Goal: Task Accomplishment & Management: Use online tool/utility

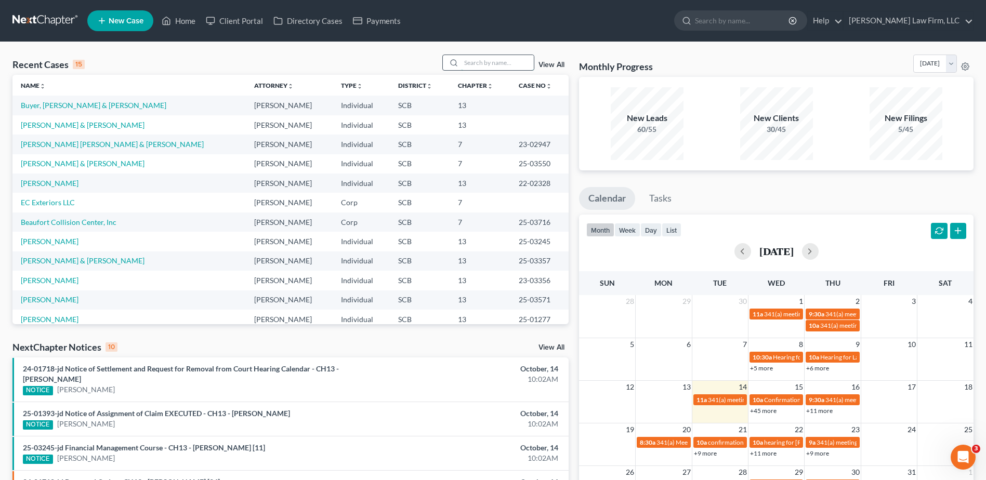
click at [496, 60] on input "search" at bounding box center [497, 62] width 73 height 15
type input "[PERSON_NAME]"
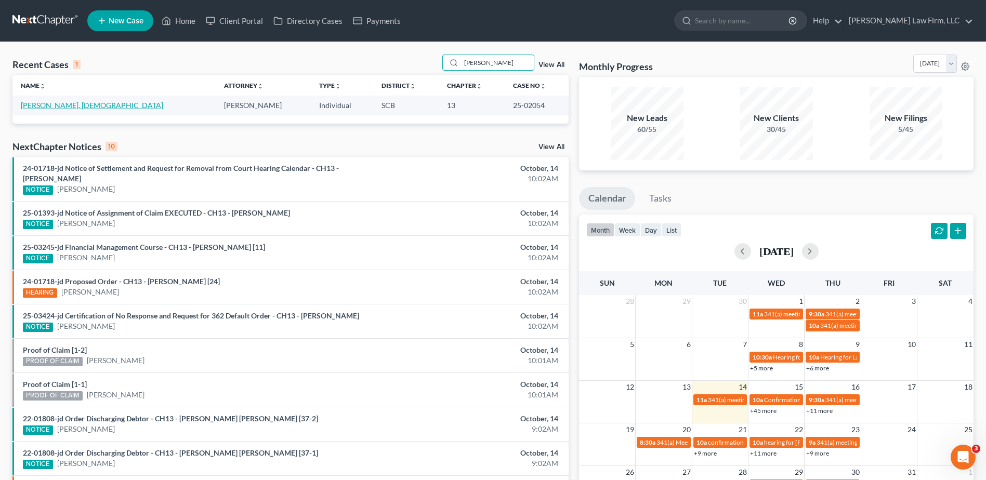
click at [61, 107] on link "[PERSON_NAME], [DEMOGRAPHIC_DATA]" at bounding box center [92, 105] width 142 height 9
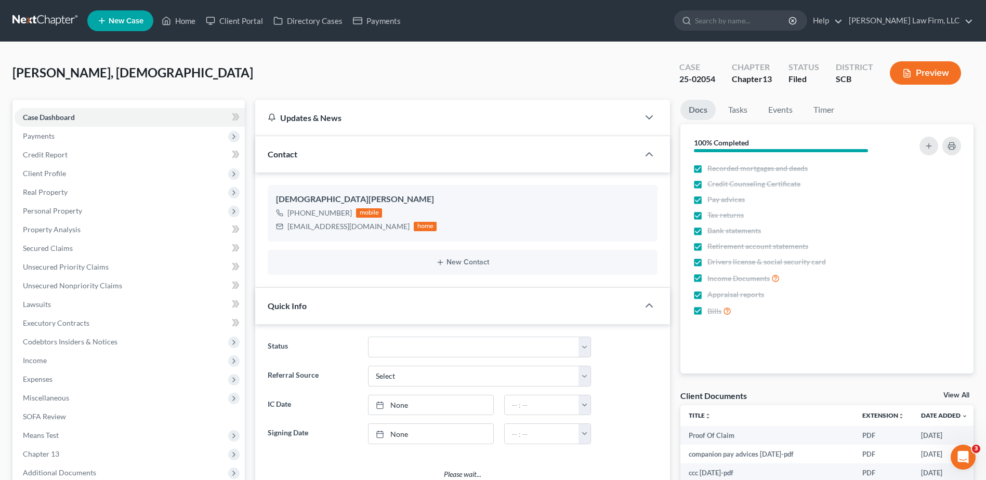
scroll to position [586, 0]
select select "1"
click at [57, 173] on span "Client Profile" at bounding box center [44, 173] width 43 height 9
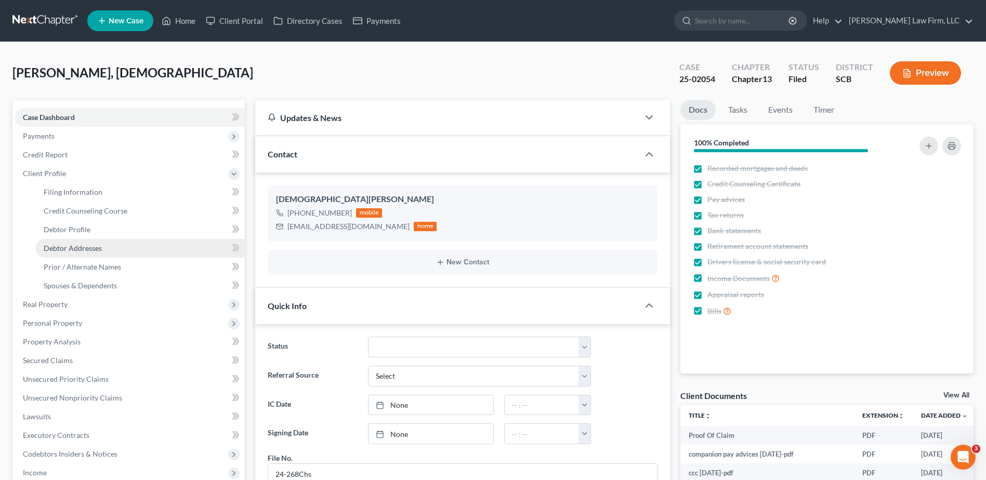
click at [76, 250] on span "Debtor Addresses" at bounding box center [73, 248] width 58 height 9
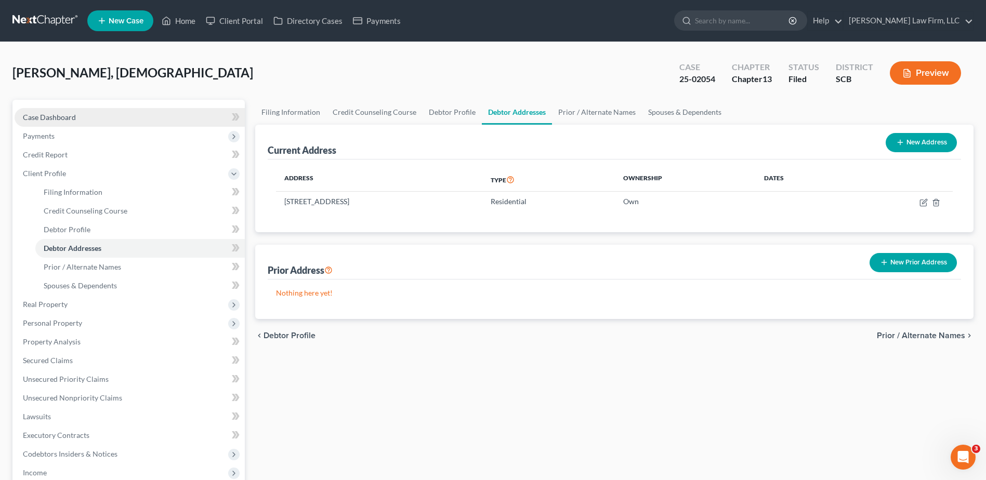
click at [73, 119] on span "Case Dashboard" at bounding box center [49, 117] width 53 height 9
select select "1"
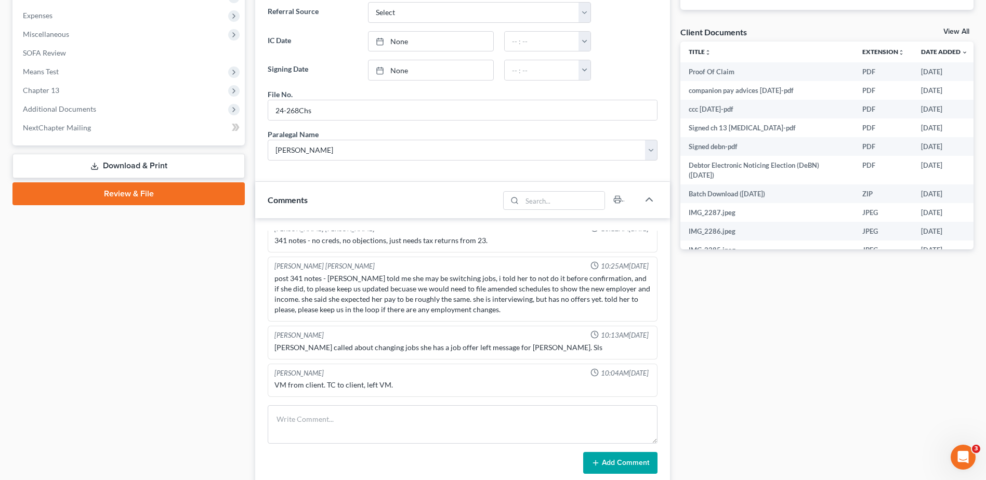
scroll to position [584, 0]
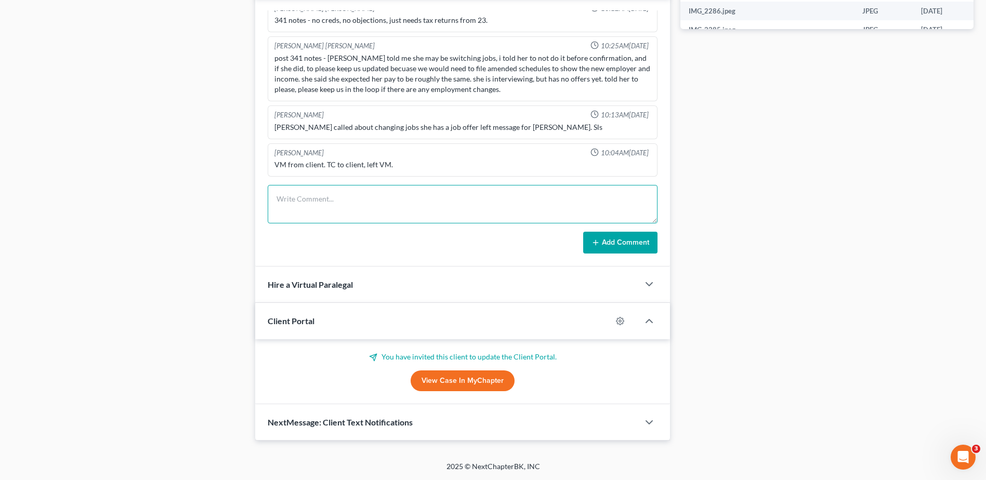
click at [346, 201] on textarea at bounding box center [463, 204] width 390 height 38
type textarea "emailed letter of auth to midland mortgage for client, original in client's fil…"
click at [627, 240] on button "Add Comment" at bounding box center [620, 243] width 74 height 22
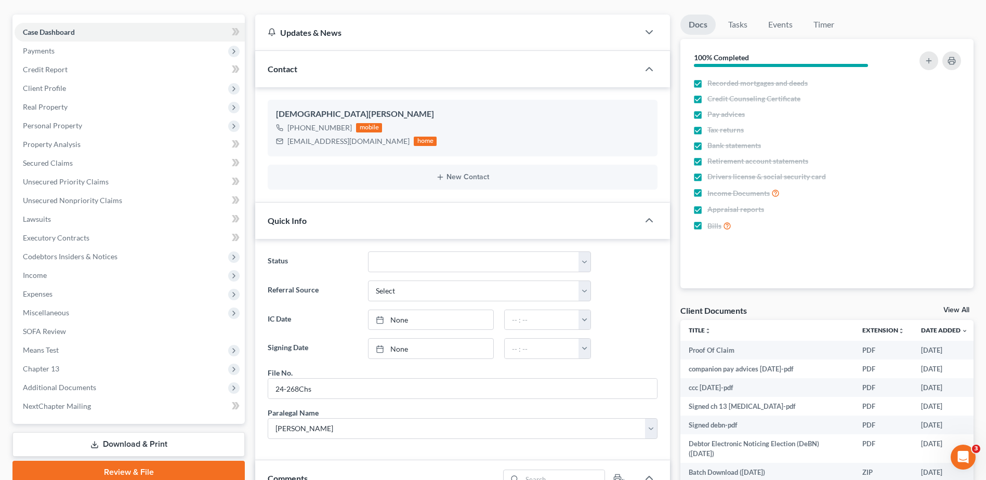
scroll to position [0, 0]
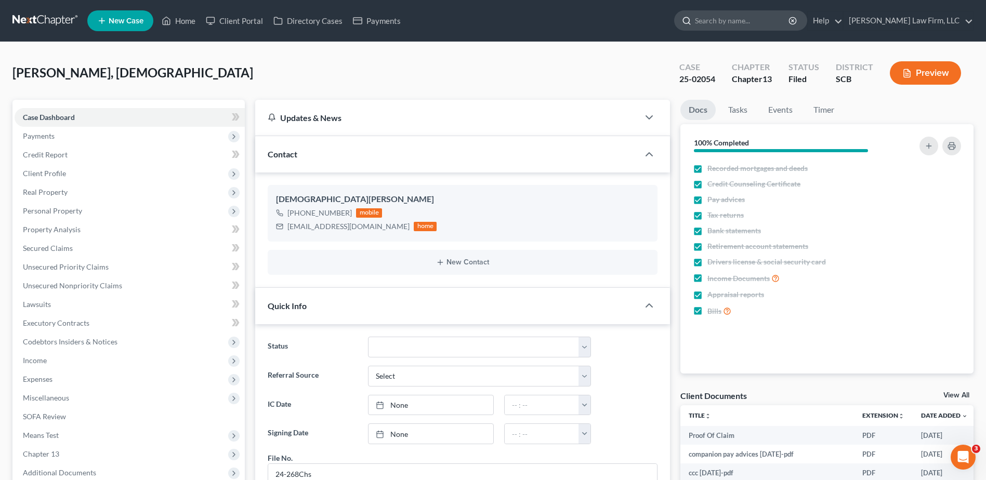
click at [758, 21] on input "search" at bounding box center [742, 20] width 95 height 19
type input "camnpbell"
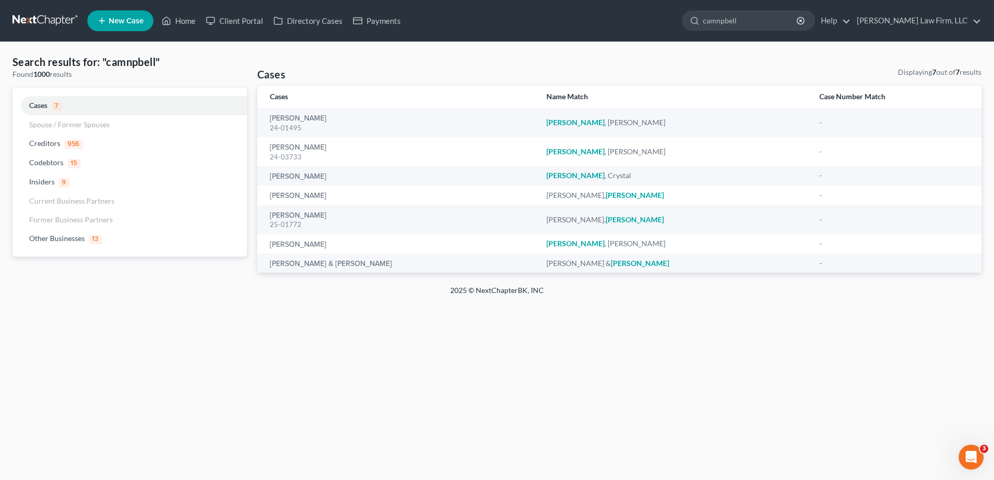
drag, startPoint x: 777, startPoint y: 16, endPoint x: 606, endPoint y: 7, distance: 170.7
click at [606, 3] on nav "Home New Case Client Portal Directory Cases Payments [PERSON_NAME] Law Firm, LL…" at bounding box center [497, 21] width 994 height 42
type input "[PERSON_NAME]"
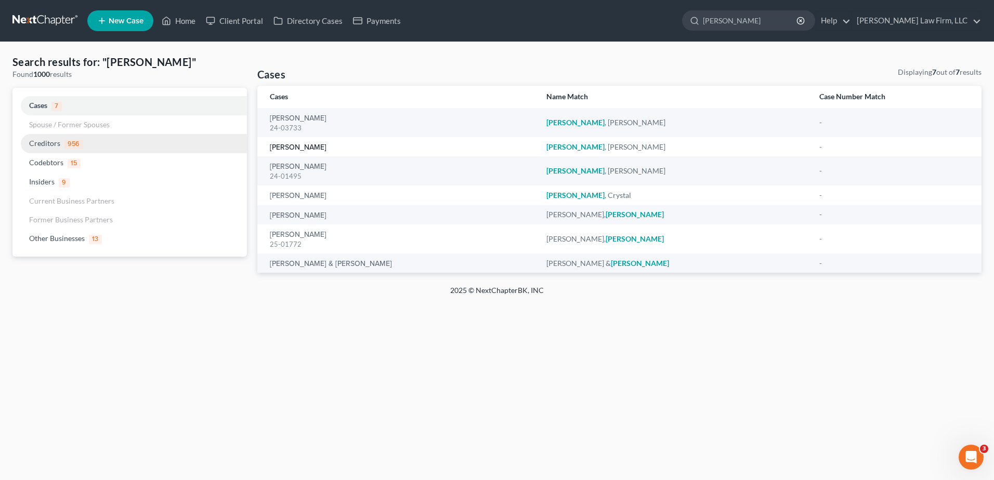
drag, startPoint x: 318, startPoint y: 149, endPoint x: 149, endPoint y: 149, distance: 168.9
click at [318, 149] on link "[PERSON_NAME]" at bounding box center [298, 147] width 57 height 7
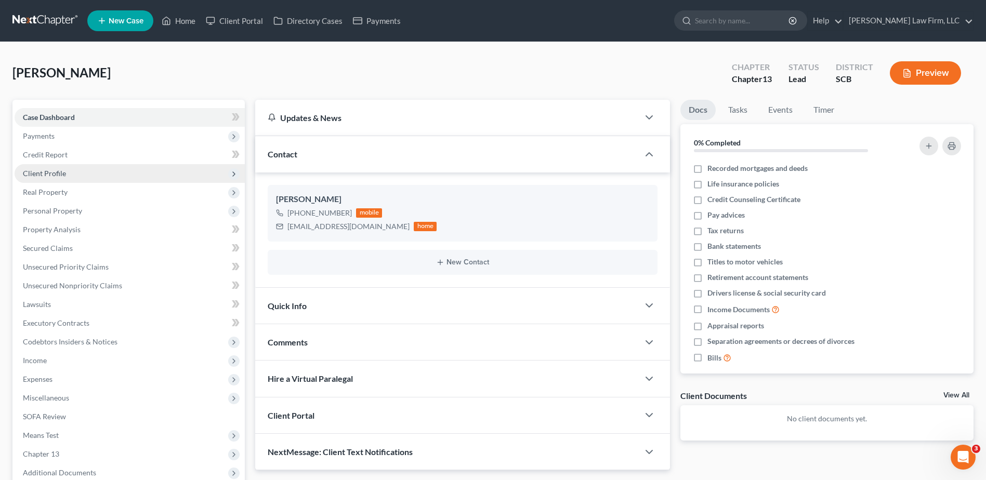
drag, startPoint x: 71, startPoint y: 169, endPoint x: 82, endPoint y: 174, distance: 11.7
click at [71, 169] on span "Client Profile" at bounding box center [130, 173] width 230 height 19
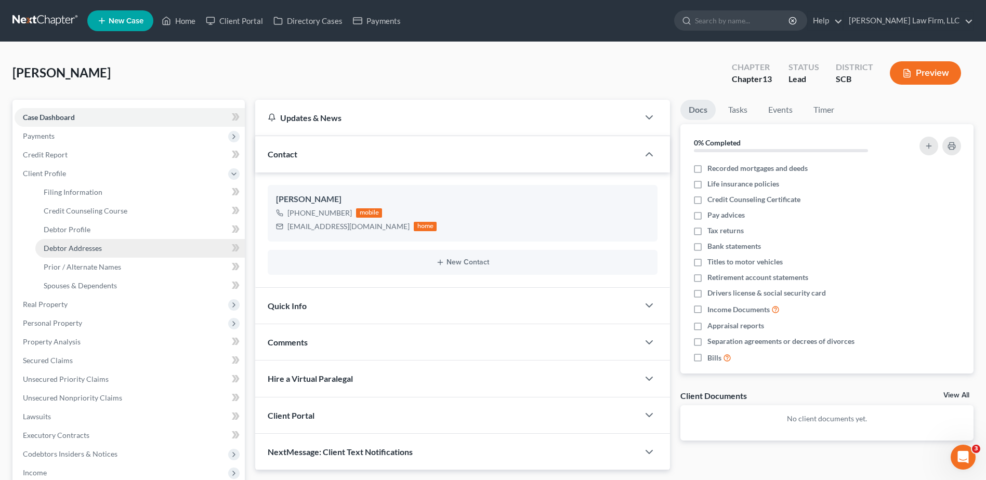
drag, startPoint x: 104, startPoint y: 244, endPoint x: 69, endPoint y: 243, distance: 35.9
click at [103, 244] on link "Debtor Addresses" at bounding box center [139, 248] width 209 height 19
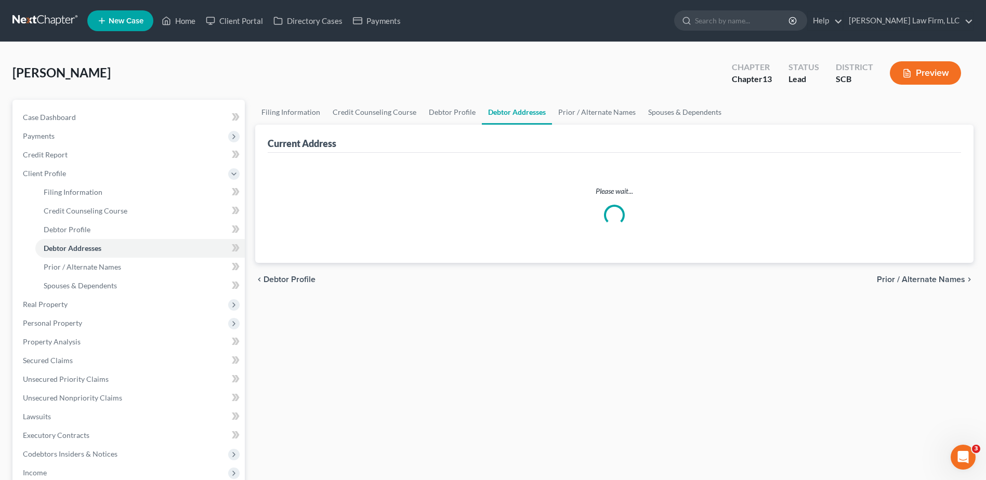
select select "0"
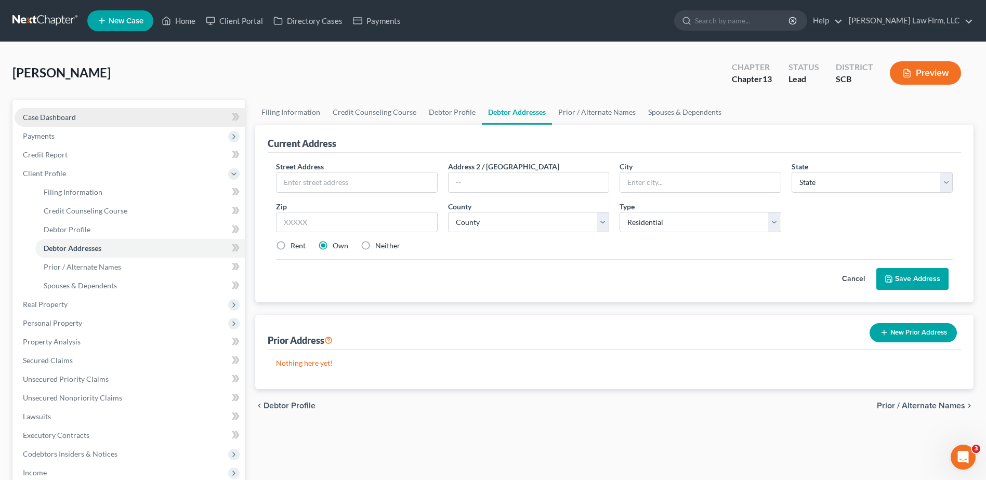
click at [54, 115] on span "Case Dashboard" at bounding box center [49, 117] width 53 height 9
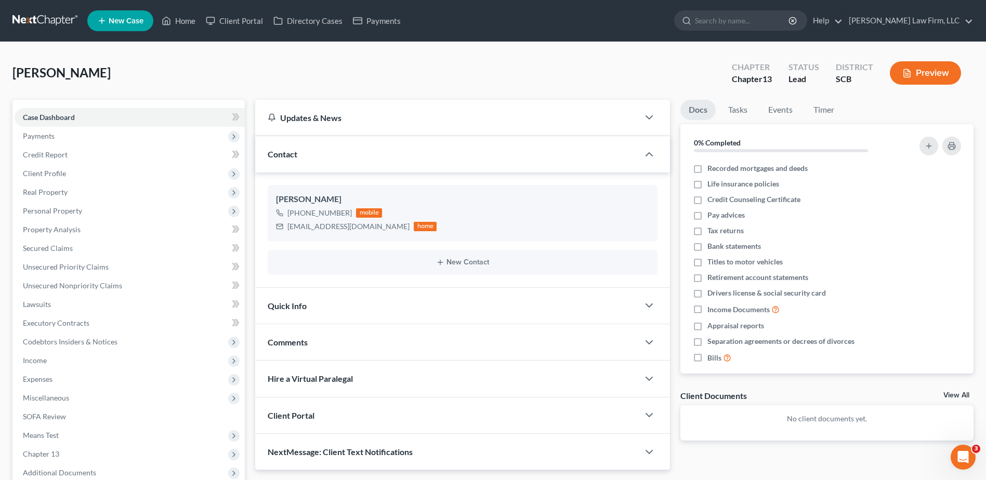
click at [288, 310] on span "Quick Info" at bounding box center [287, 306] width 39 height 10
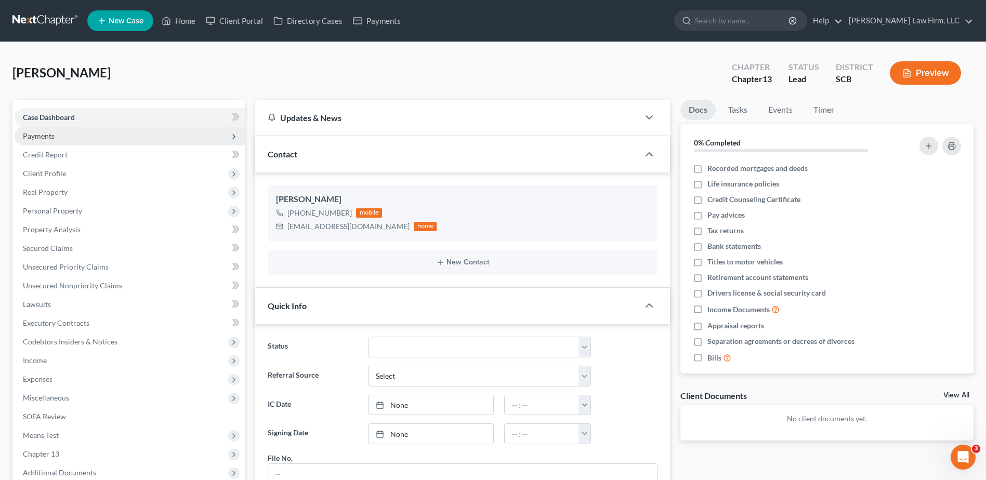
click at [30, 136] on span "Payments" at bounding box center [39, 136] width 32 height 9
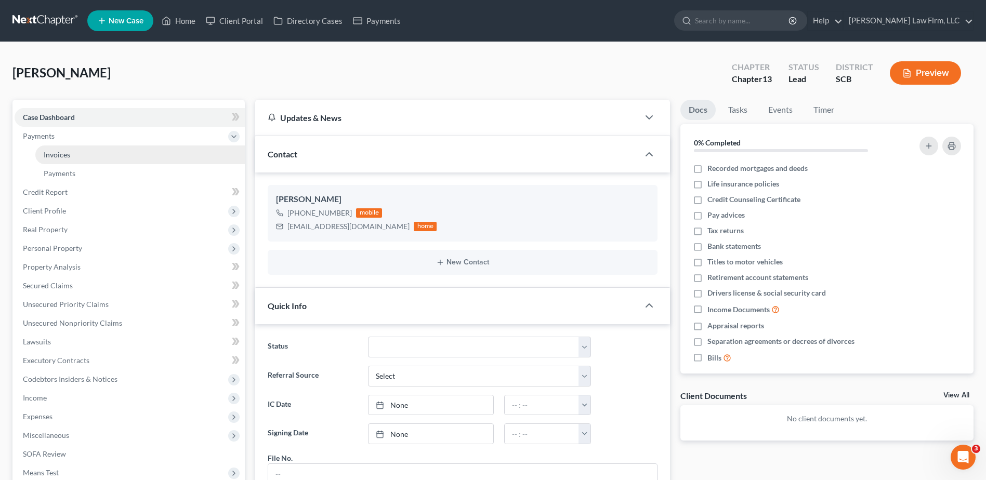
click at [72, 156] on link "Invoices" at bounding box center [139, 155] width 209 height 19
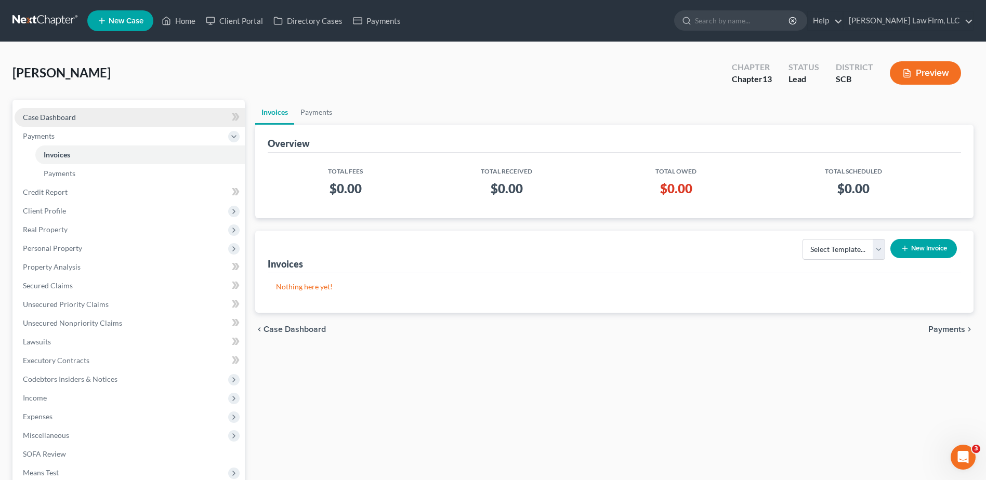
click at [49, 114] on span "Case Dashboard" at bounding box center [49, 117] width 53 height 9
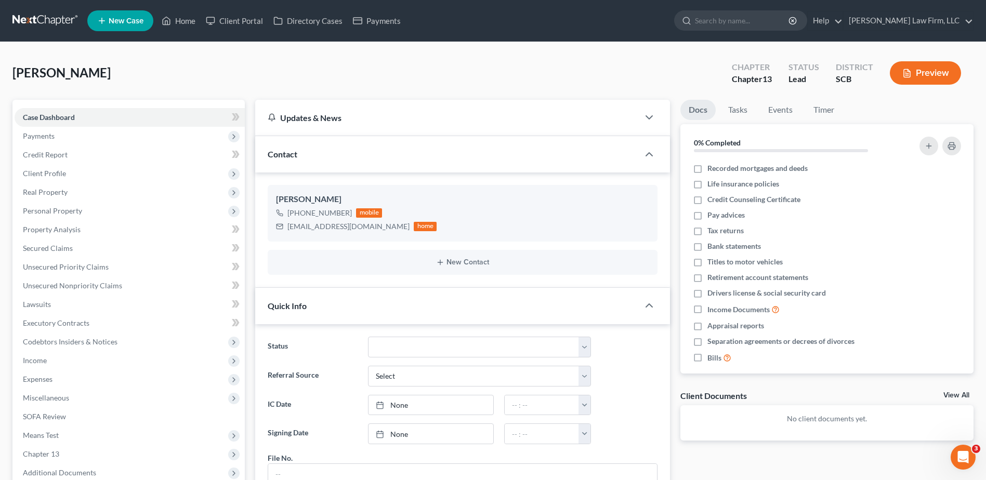
click at [736, 36] on nav "Home New Case Client Portal Directory Cases Payments [PERSON_NAME] Law Firm, LL…" at bounding box center [493, 21] width 986 height 42
click at [735, 21] on input "search" at bounding box center [742, 20] width 95 height 19
type input "[PERSON_NAME]"
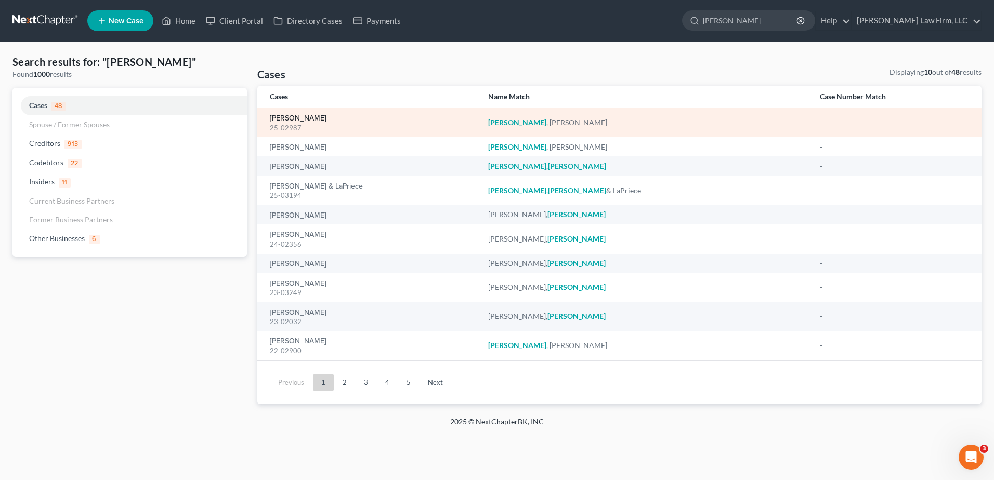
click at [294, 117] on link "[PERSON_NAME]" at bounding box center [298, 118] width 57 height 7
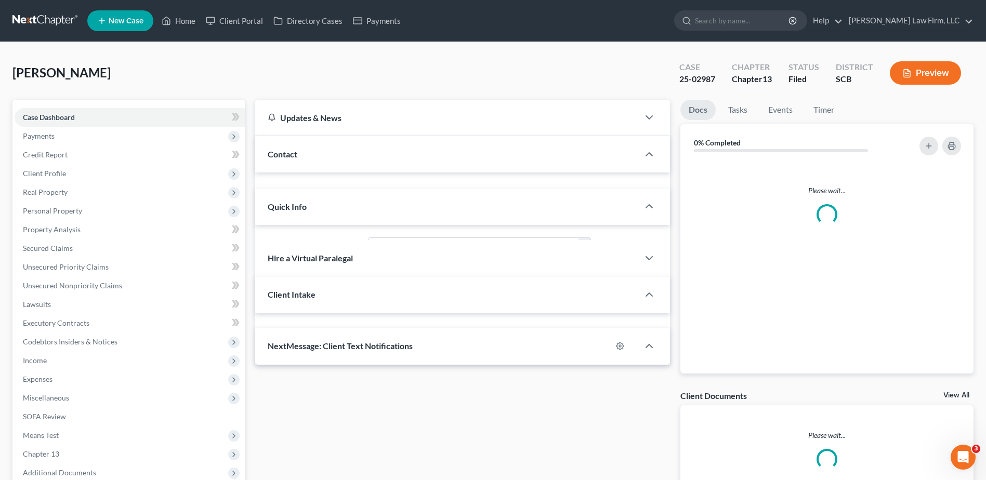
select select "1"
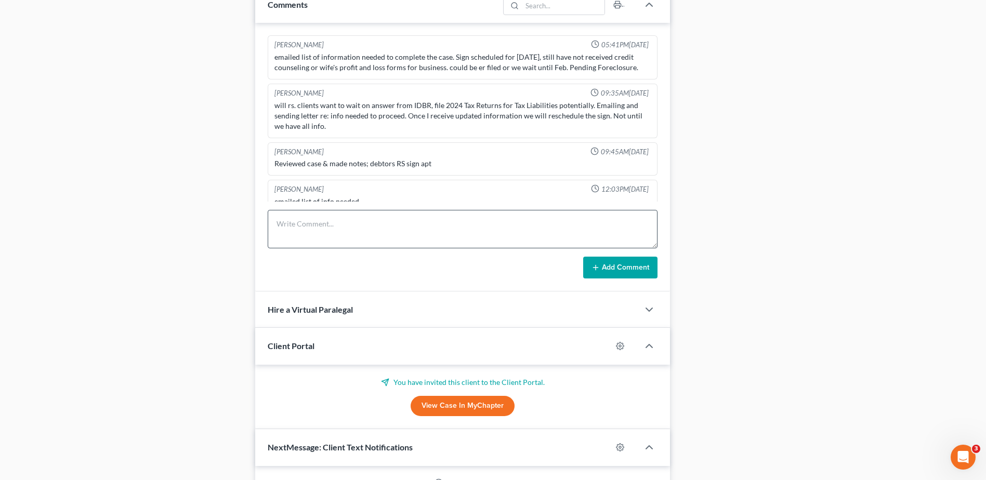
scroll to position [884, 0]
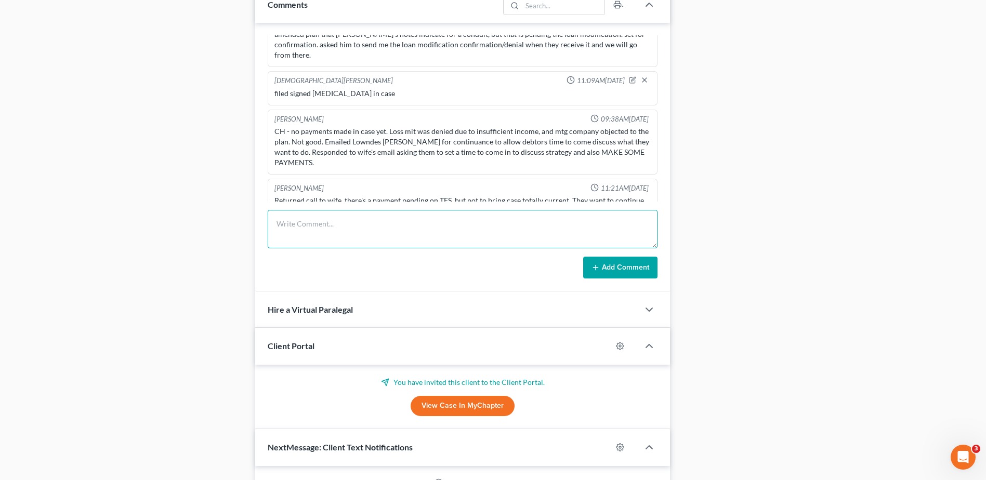
click at [315, 234] on textarea at bounding box center [463, 229] width 390 height 38
drag, startPoint x: 623, startPoint y: 248, endPoint x: 630, endPoint y: 273, distance: 25.3
click at [624, 250] on form "uploaded proof of tee payment to 13docs Add Comment" at bounding box center [463, 244] width 390 height 69
type textarea "uploaded proof of tee payment to 13docs"
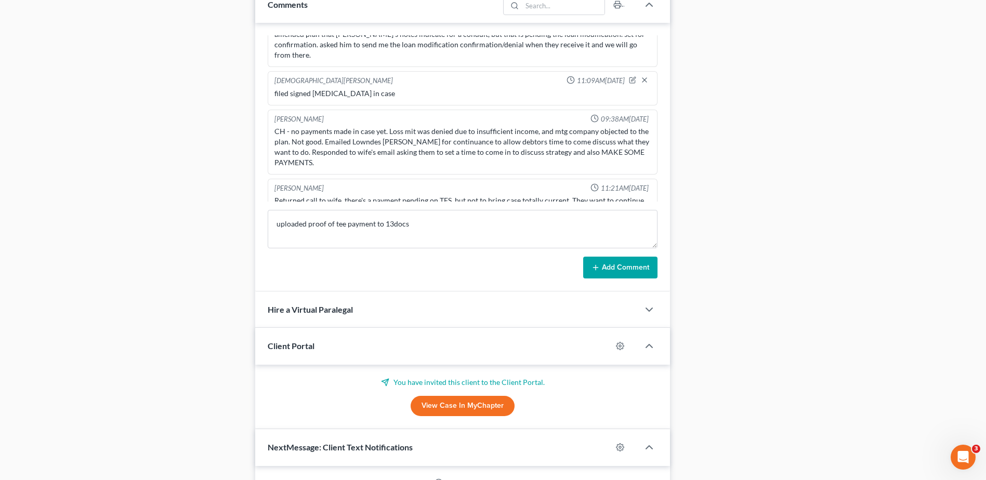
click at [630, 273] on button "Add Comment" at bounding box center [620, 268] width 74 height 22
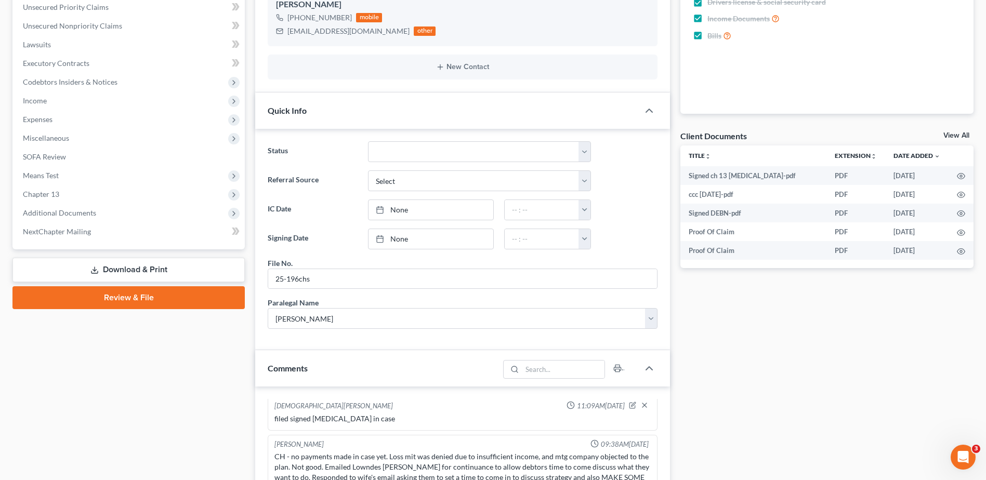
scroll to position [520, 0]
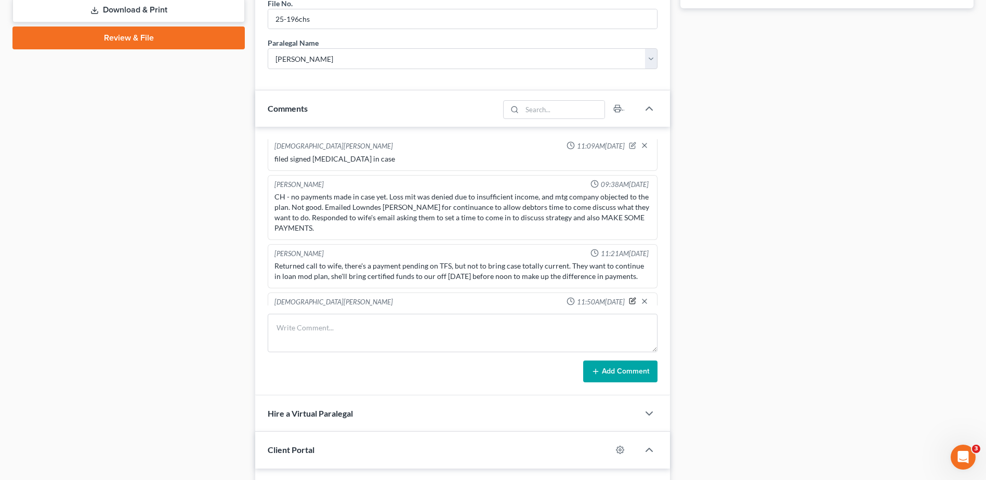
click at [629, 297] on icon "button" at bounding box center [632, 300] width 7 height 7
click at [546, 311] on div "[PERSON_NAME] 05:41PM[DATE] emailed list of information needed to complete the …" at bounding box center [462, 261] width 415 height 269
click at [543, 310] on textarea "uploaded proof of tee payment to 13docs" at bounding box center [462, 329] width 376 height 38
type textarea "uploaded proof of tee payment to 13docs and mailed off to [GEOGRAPHIC_DATA]"
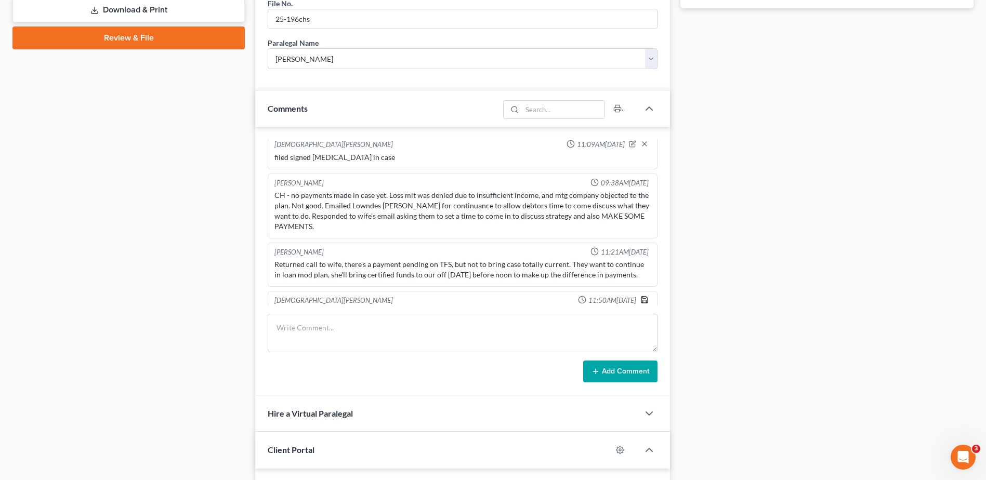
drag, startPoint x: 636, startPoint y: 278, endPoint x: 425, endPoint y: 200, distance: 224.8
click at [640, 296] on icon "button" at bounding box center [644, 300] width 8 height 8
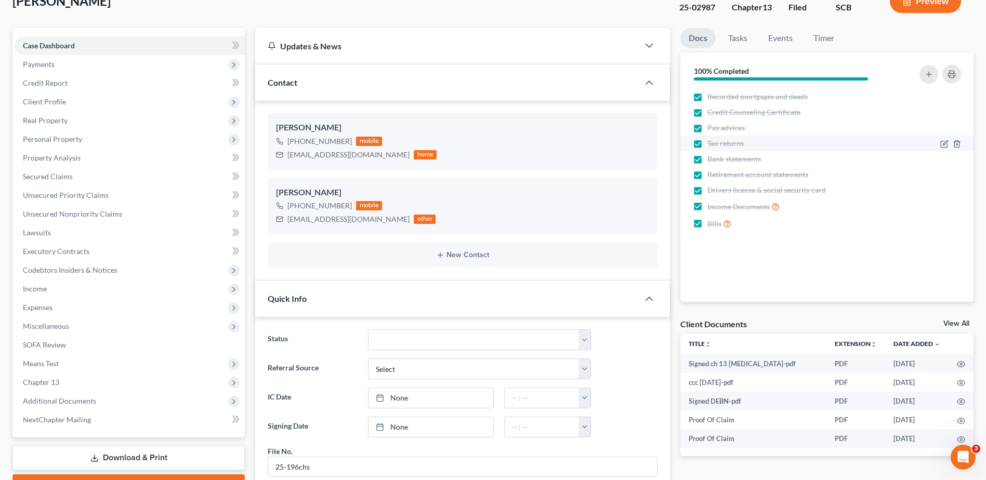
scroll to position [0, 0]
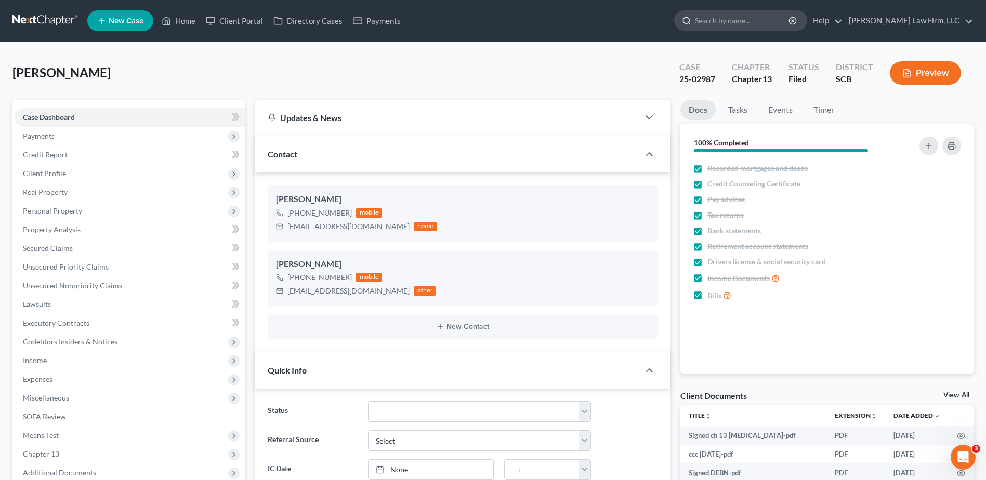
click at [726, 12] on div at bounding box center [740, 20] width 133 height 20
click at [733, 18] on input "search" at bounding box center [742, 20] width 95 height 19
type input "miles"
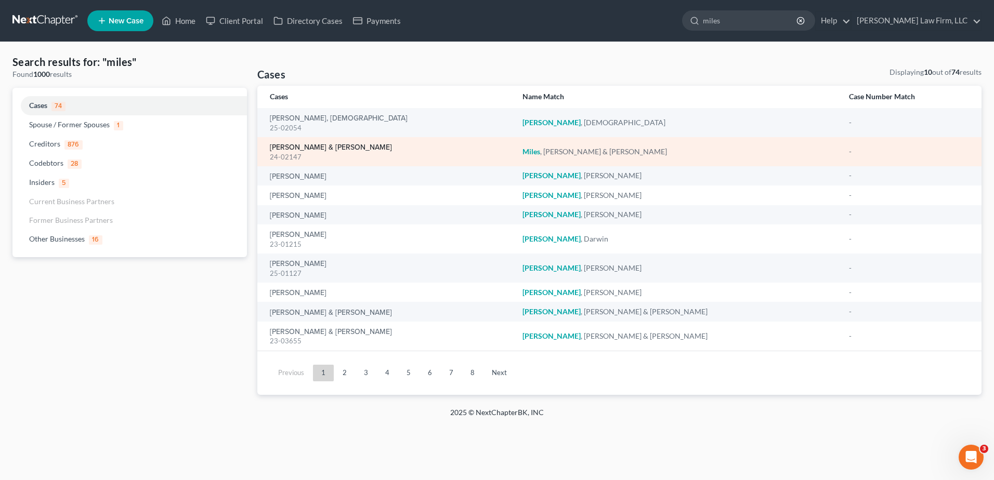
click at [303, 150] on link "[PERSON_NAME] & [PERSON_NAME]" at bounding box center [331, 147] width 122 height 7
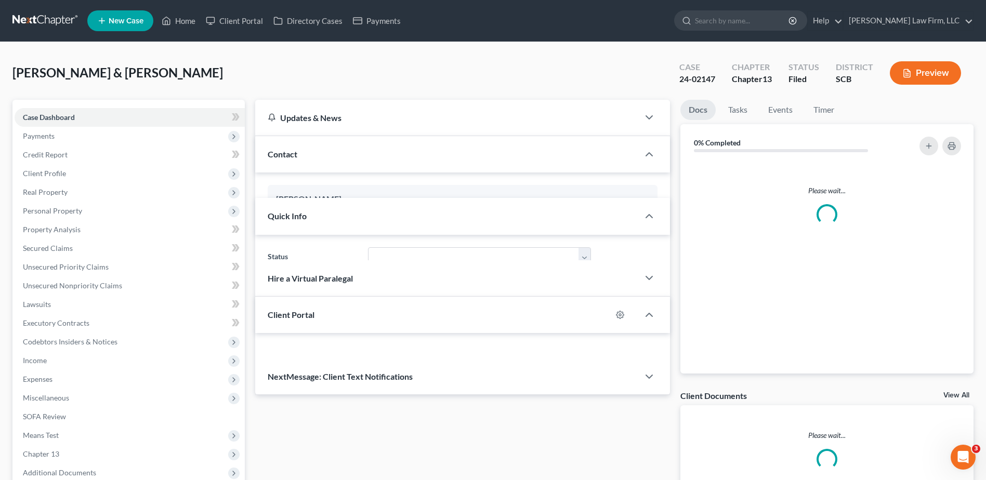
select select "0"
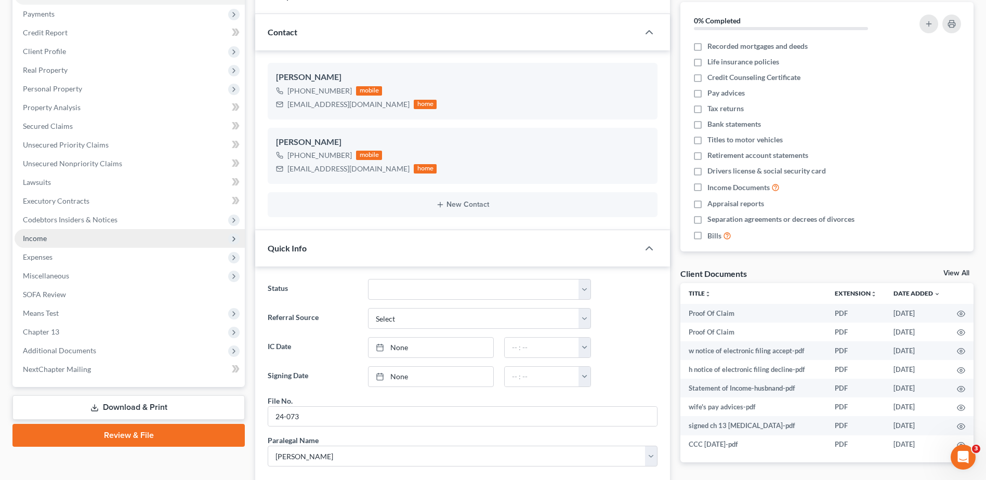
scroll to position [104, 0]
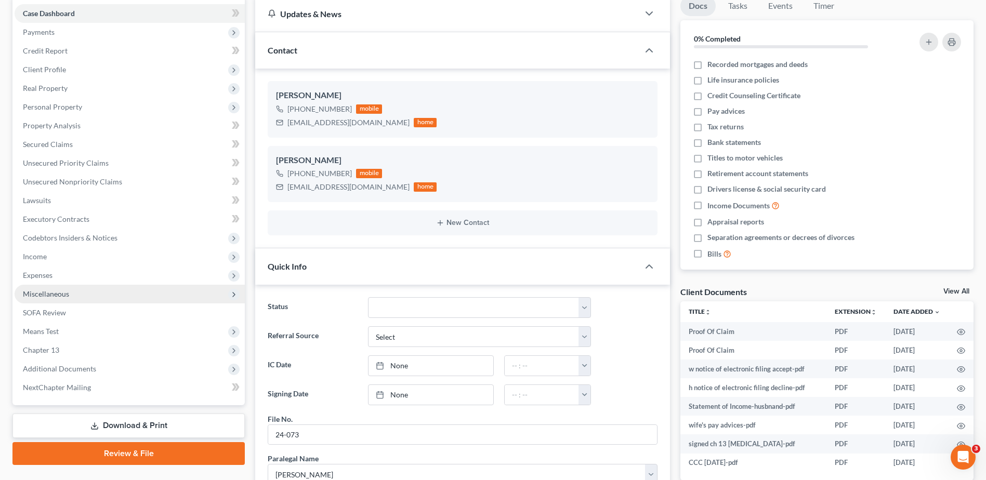
drag, startPoint x: 55, startPoint y: 291, endPoint x: 64, endPoint y: 295, distance: 10.7
click at [55, 291] on span "Miscellaneous" at bounding box center [46, 294] width 46 height 9
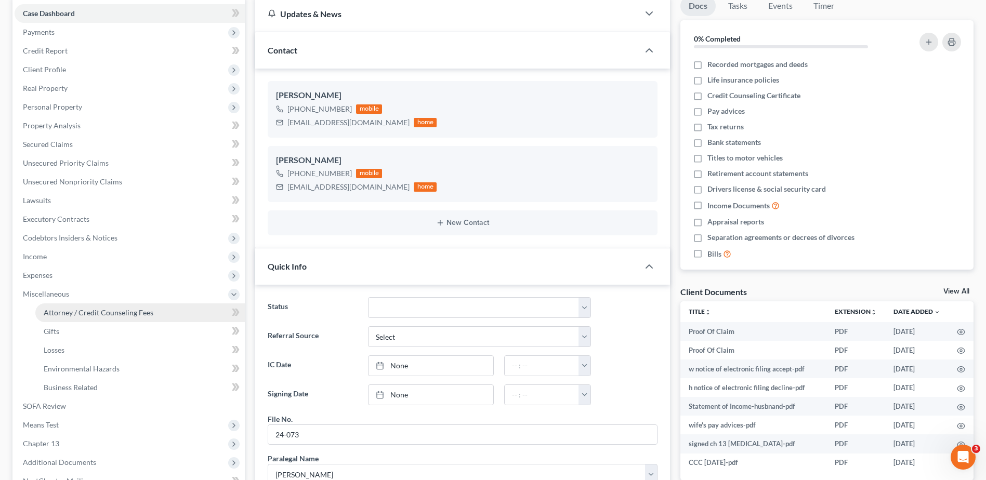
click at [82, 312] on span "Attorney / Credit Counseling Fees" at bounding box center [99, 312] width 110 height 9
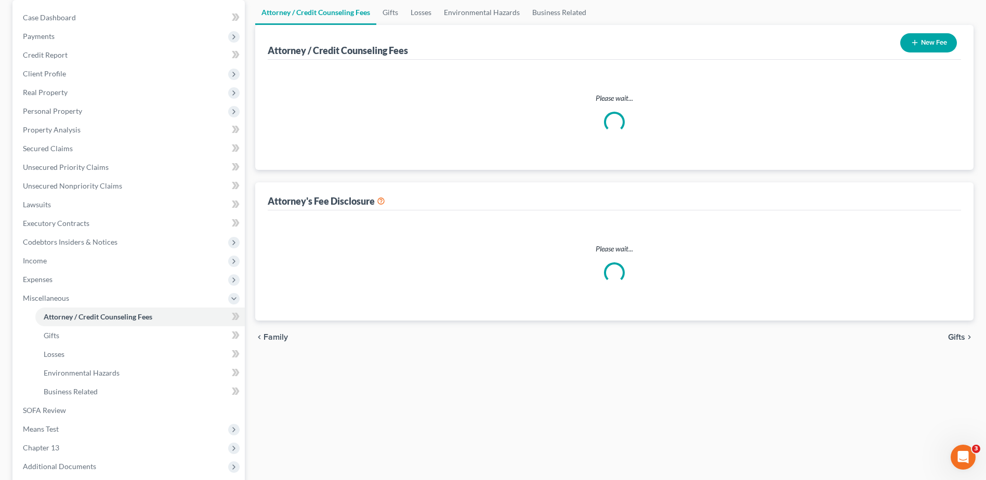
scroll to position [53, 0]
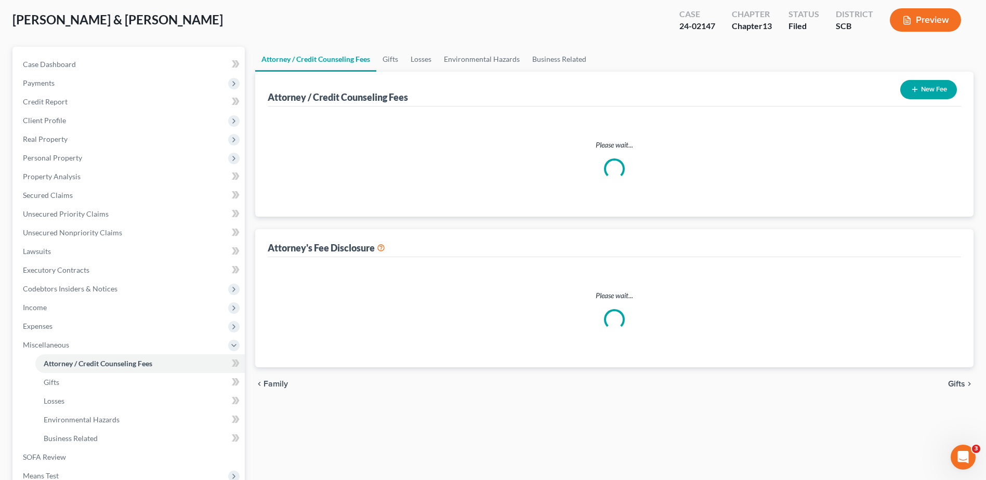
select select "0"
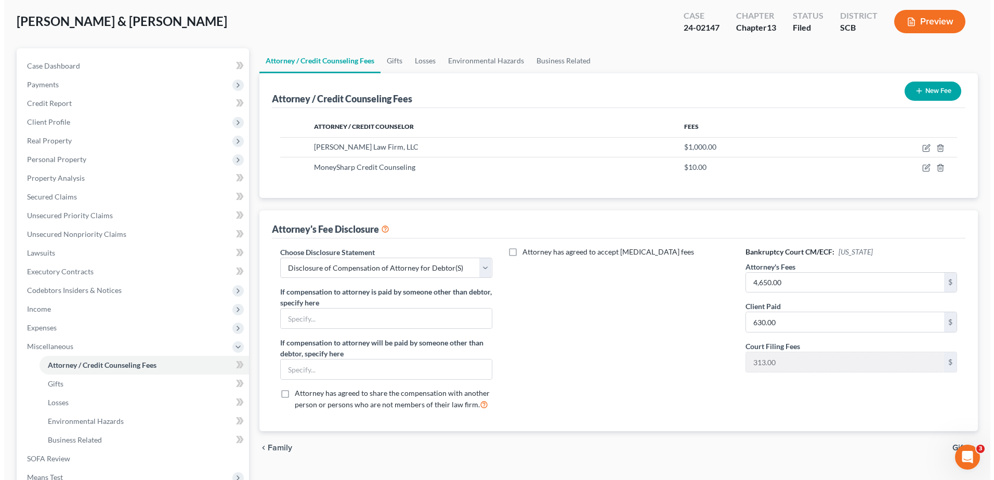
scroll to position [52, 0]
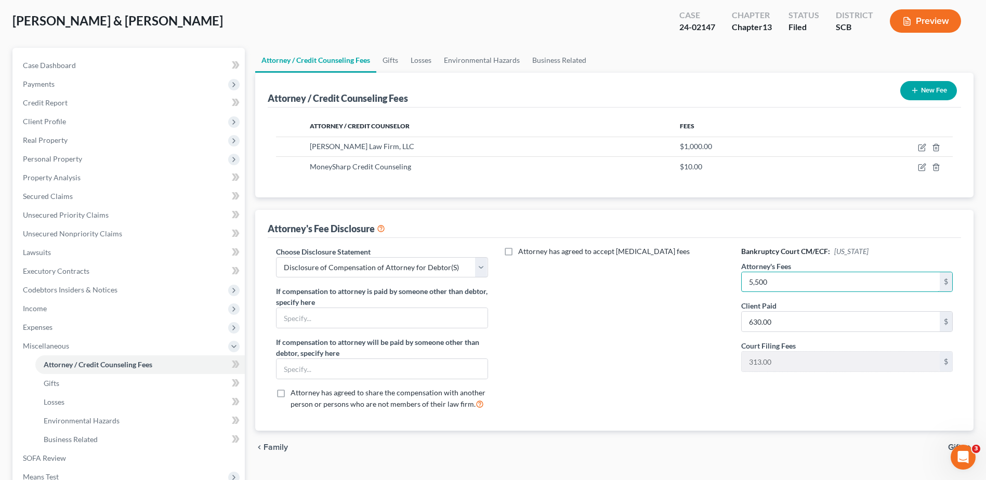
type input "5,500"
click at [929, 24] on button "Preview" at bounding box center [925, 20] width 71 height 23
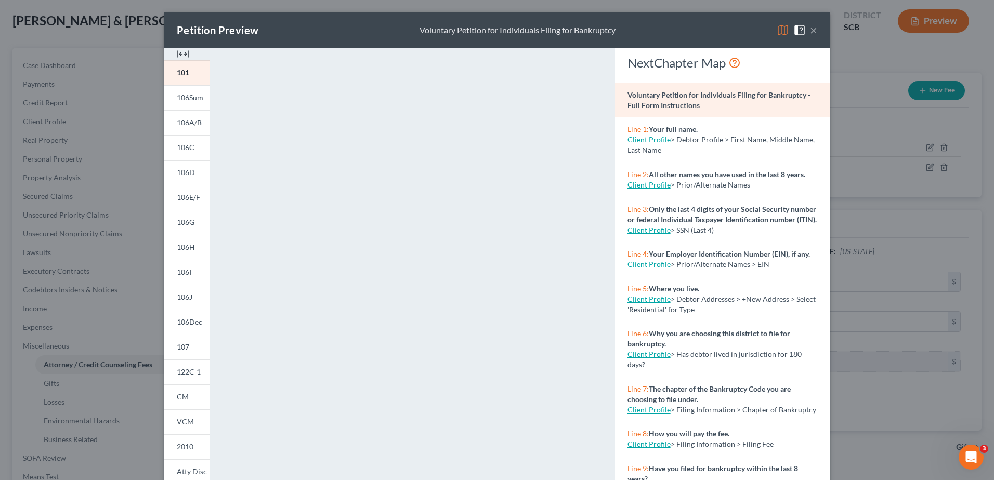
click at [777, 33] on img at bounding box center [783, 30] width 12 height 12
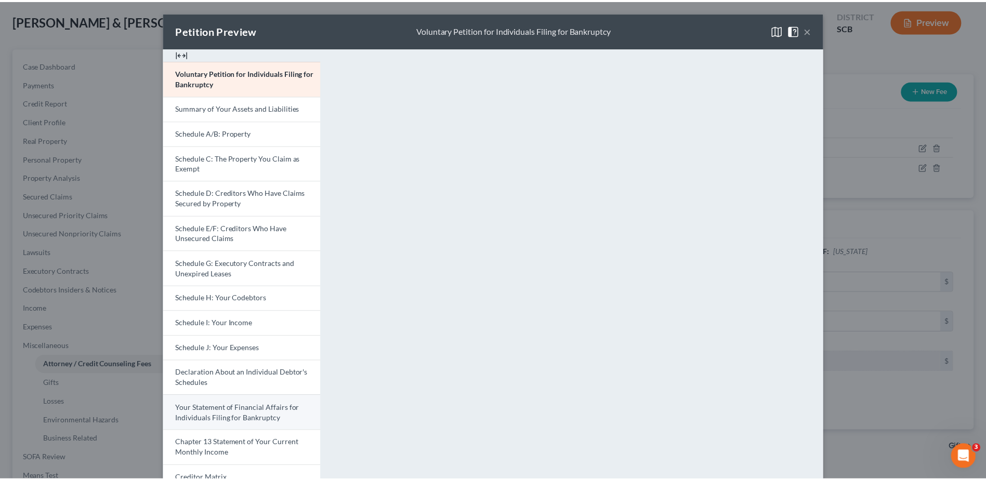
scroll to position [140, 0]
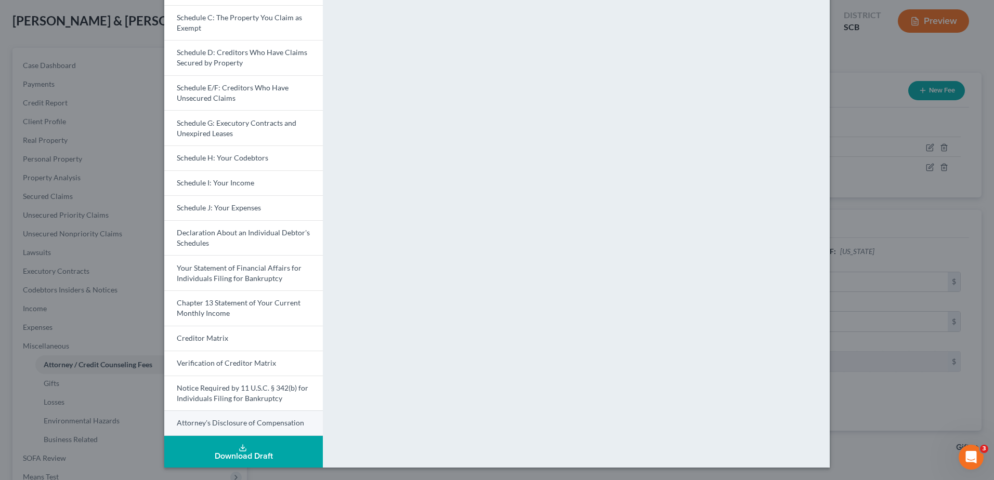
click at [246, 427] on span "Attorney's Disclosure of Compensation" at bounding box center [240, 422] width 127 height 9
click at [863, 134] on div "Petition Preview Attorney's Disclosure of Compensation × Voluntary Petition for…" at bounding box center [497, 240] width 994 height 480
